Goal: Task Accomplishment & Management: Complete application form

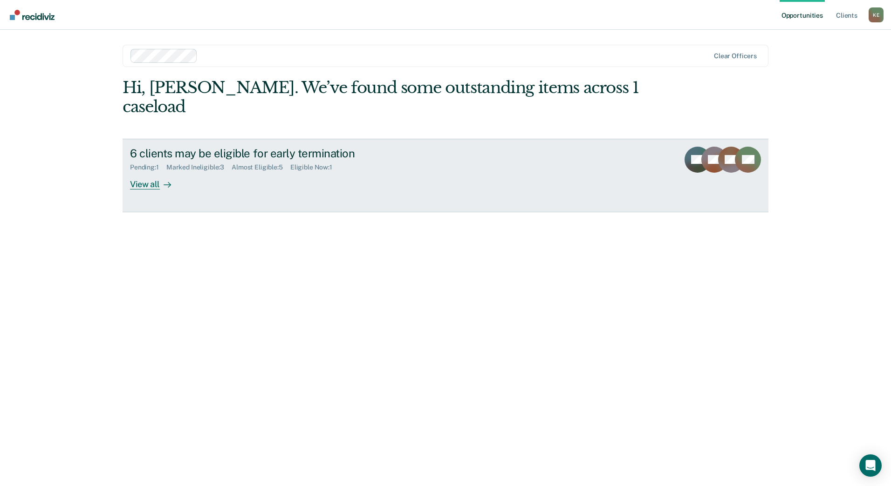
click at [154, 171] on div "View all" at bounding box center [156, 180] width 52 height 18
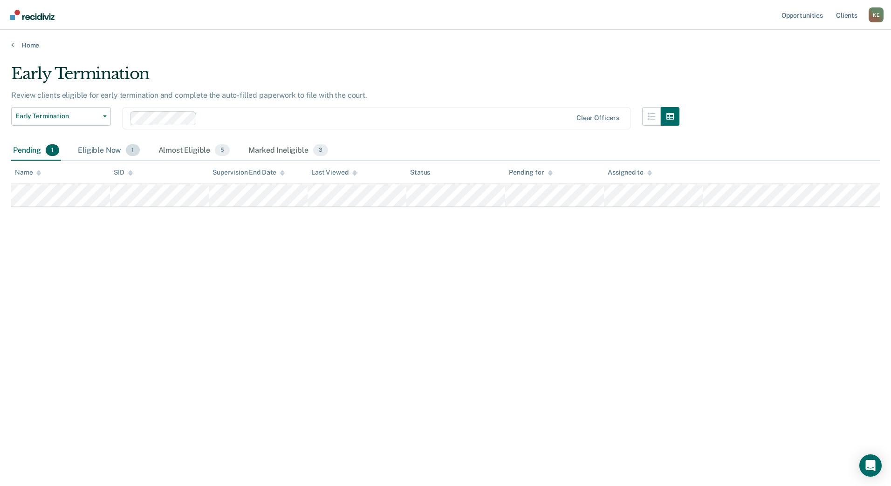
click at [99, 153] on div "Eligible Now 1" at bounding box center [108, 151] width 65 height 21
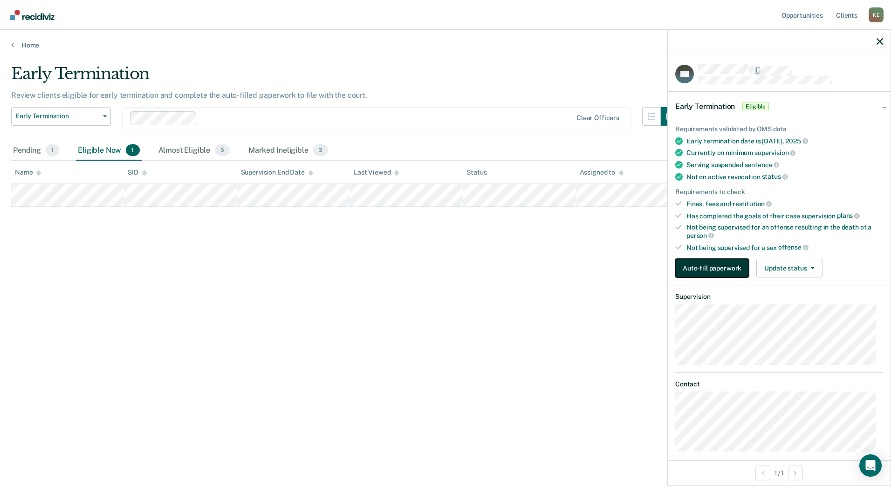
click at [711, 272] on button "Auto-fill paperwork" at bounding box center [712, 268] width 74 height 19
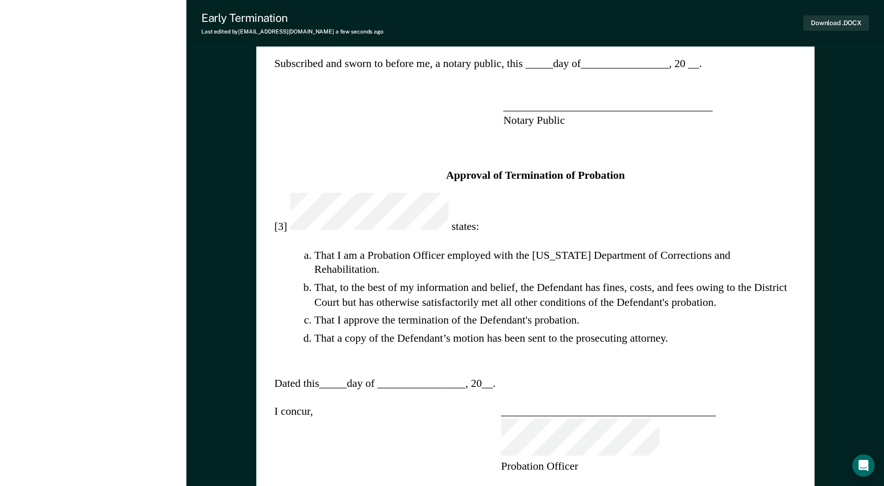
scroll to position [746, 0]
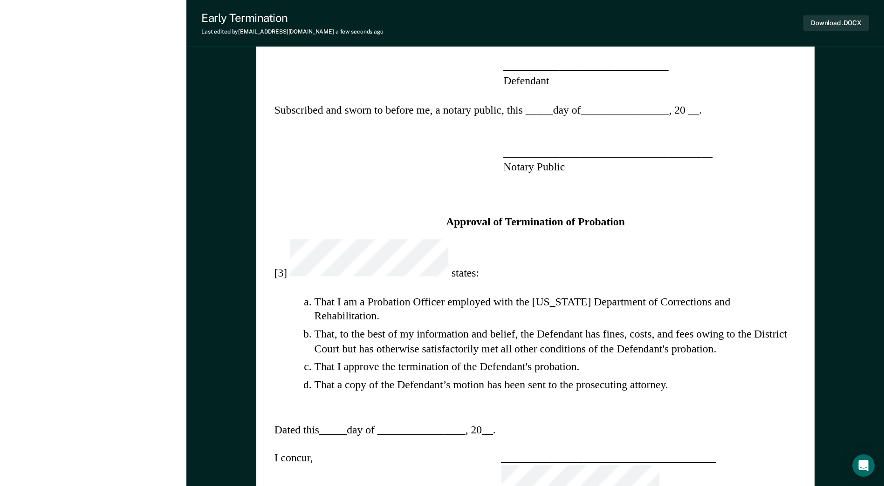
click at [583, 376] on div "STATE OF NORTH DAKOTA ) COUNTY OF ) ss. , ) Plaintiff ) ) ) vs. ) ss. ) , ) Def…" at bounding box center [535, 175] width 558 height 1671
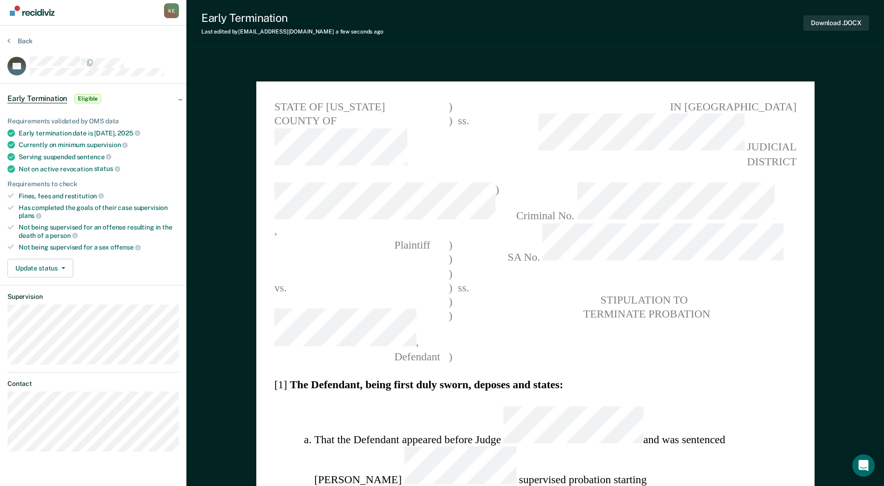
scroll to position [0, 0]
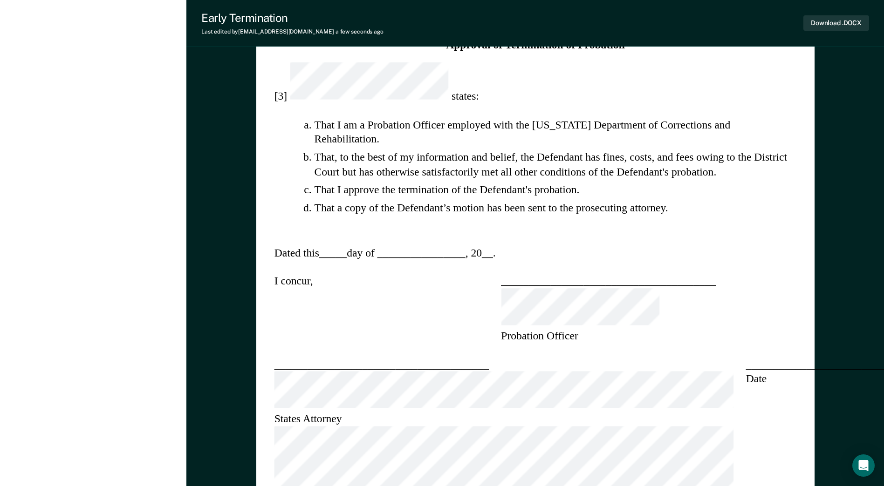
scroll to position [924, 0]
click at [819, 22] on button "Download .DOCX" at bounding box center [836, 22] width 66 height 15
type textarea "x"
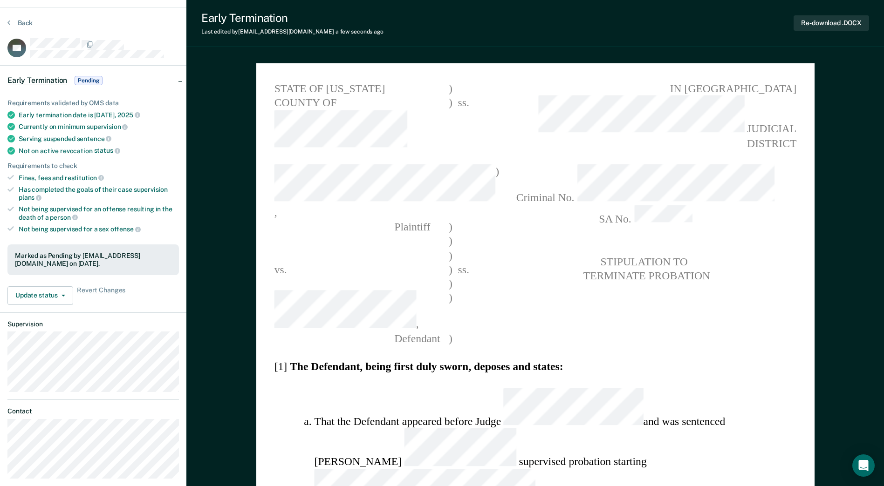
scroll to position [0, 0]
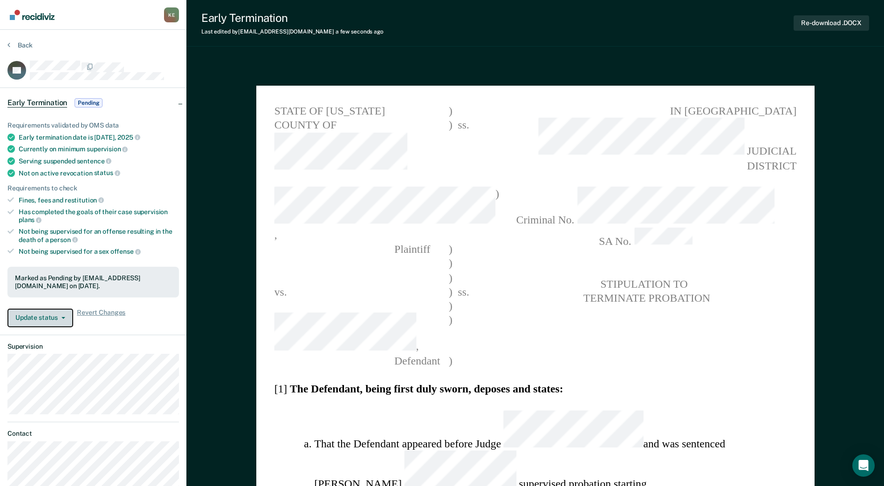
click at [66, 324] on button "Update status" at bounding box center [40, 318] width 66 height 19
